Goal: Task Accomplishment & Management: Manage account settings

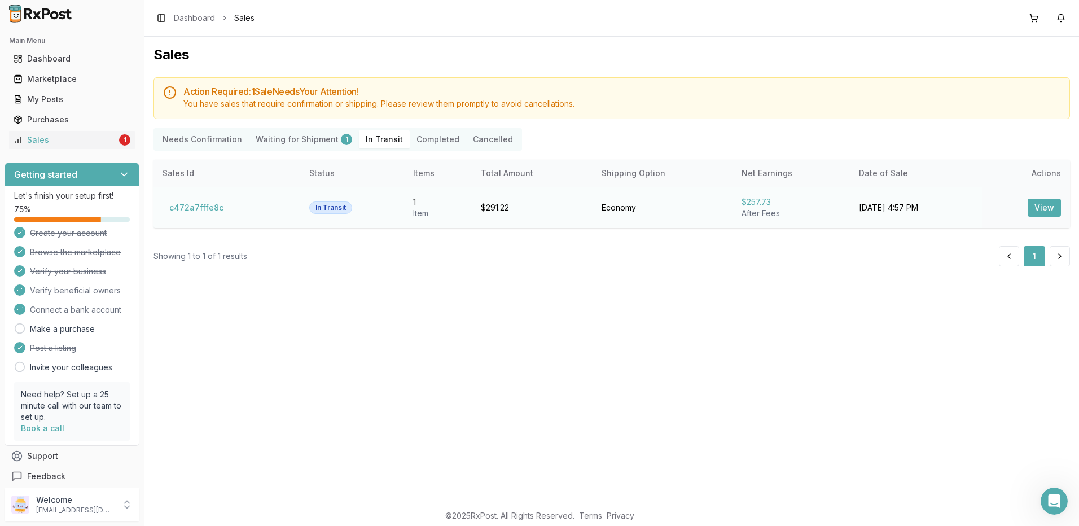
scroll to position [2, 0]
click at [323, 94] on h5 "Action Required: 1 Sale Need s Your Attention!" at bounding box center [621, 91] width 877 height 9
click at [375, 141] on Transit "In Transit" at bounding box center [384, 139] width 51 height 18
click at [421, 139] on button "Completed" at bounding box center [438, 139] width 56 height 18
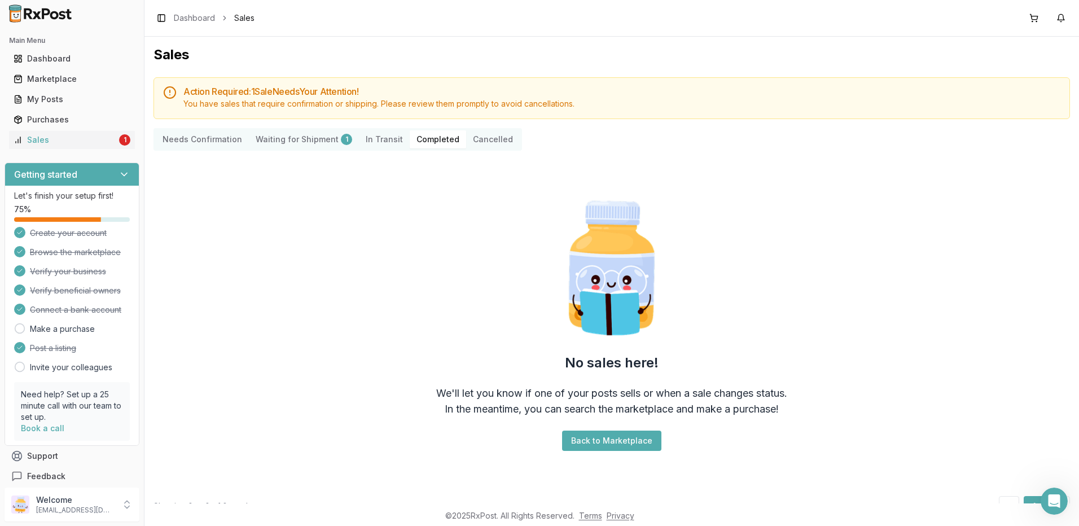
click at [376, 136] on Transit "In Transit" at bounding box center [384, 139] width 51 height 18
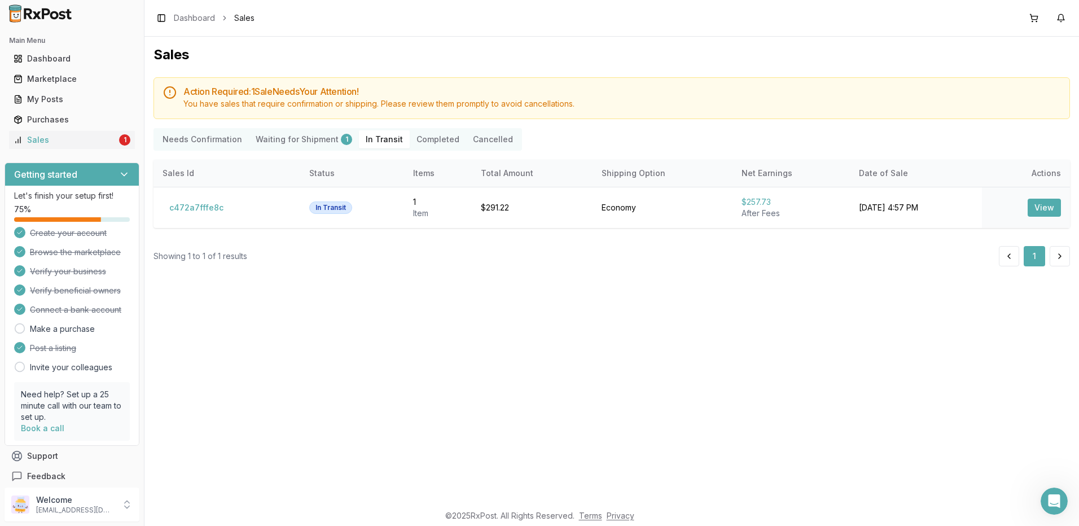
click at [282, 107] on div "You have sales that require confirmation or shipping. Please review them prompt…" at bounding box center [621, 103] width 877 height 11
click at [171, 90] on icon at bounding box center [170, 93] width 14 height 14
click at [63, 137] on div "Sales" at bounding box center [65, 139] width 103 height 11
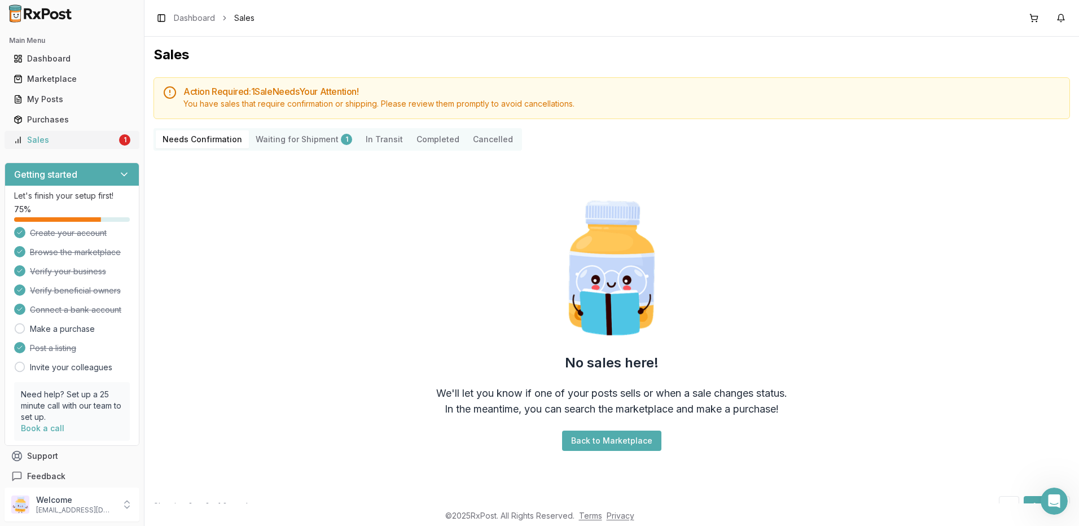
click at [41, 141] on div "Sales" at bounding box center [65, 139] width 103 height 11
click at [179, 142] on Confirmation "Needs Confirmation" at bounding box center [202, 139] width 93 height 18
click at [62, 55] on div "Dashboard" at bounding box center [72, 58] width 117 height 11
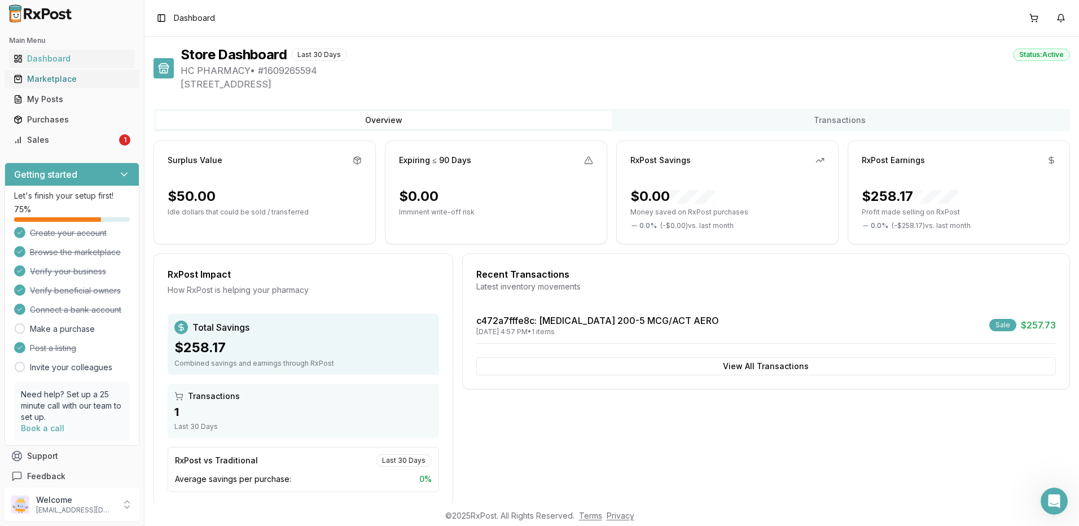
click at [49, 81] on div "Marketplace" at bounding box center [72, 78] width 117 height 11
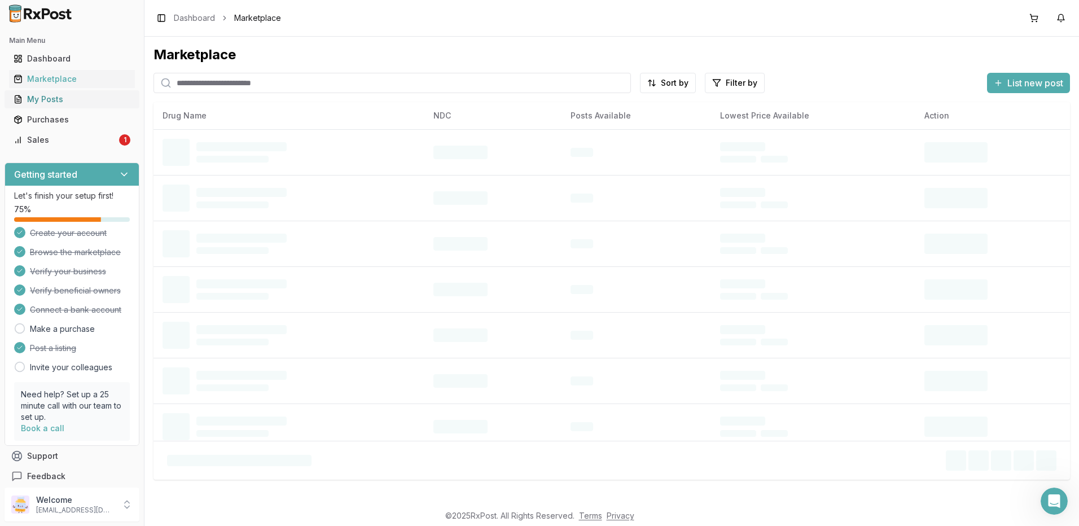
click at [48, 100] on div "My Posts" at bounding box center [72, 99] width 117 height 11
